Goal: Check status: Check status

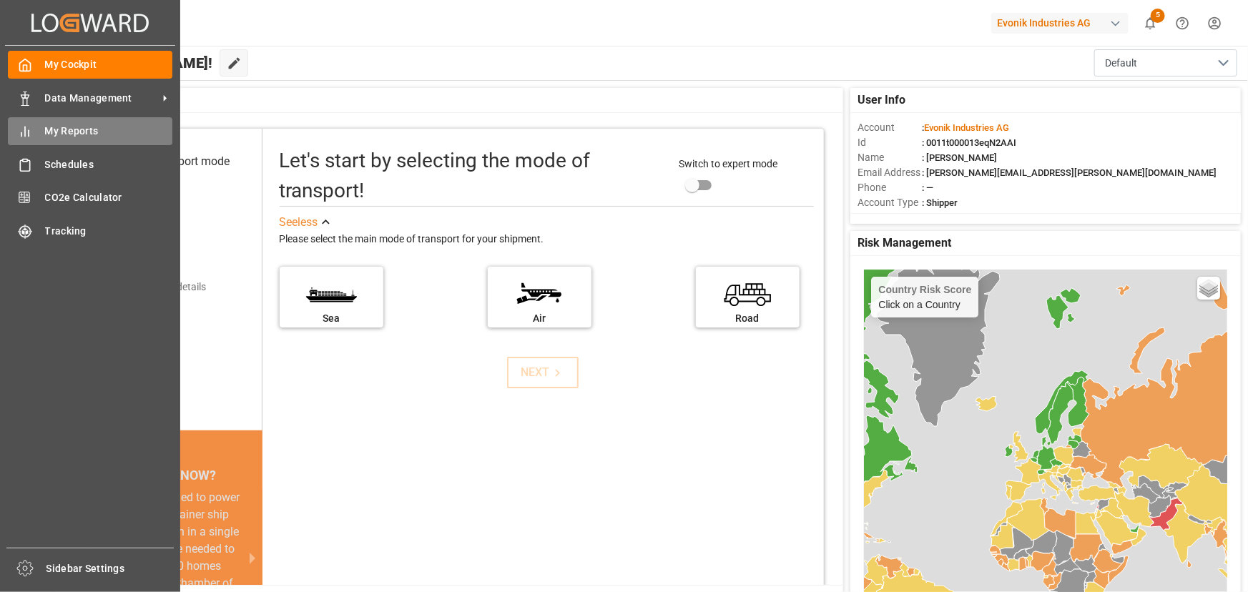
click at [74, 131] on span "My Reports" at bounding box center [109, 131] width 128 height 15
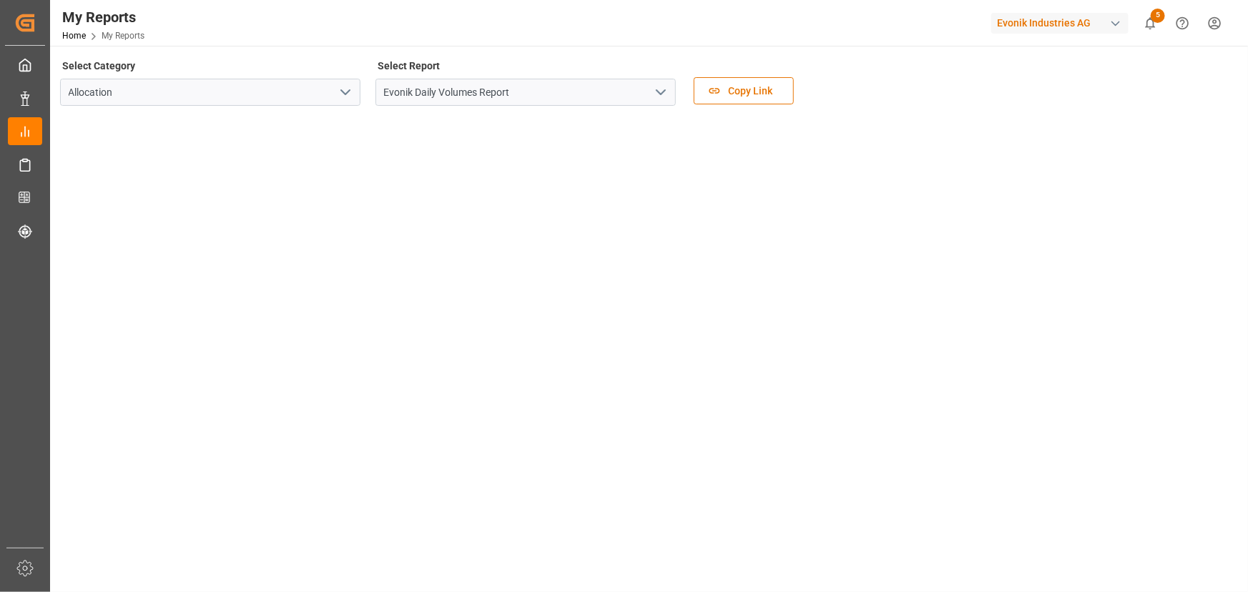
click at [663, 97] on icon "open menu" at bounding box center [660, 92] width 17 height 17
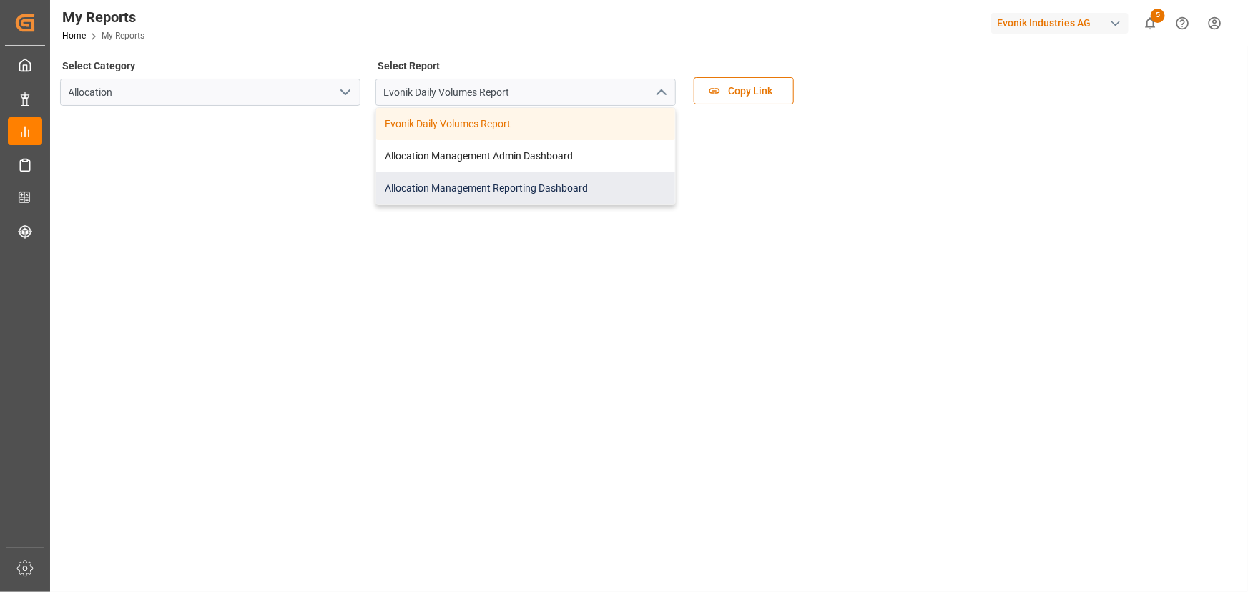
click at [497, 190] on div "Allocation Management Reporting Dashboard" at bounding box center [525, 188] width 299 height 32
